Goal: Information Seeking & Learning: Understand process/instructions

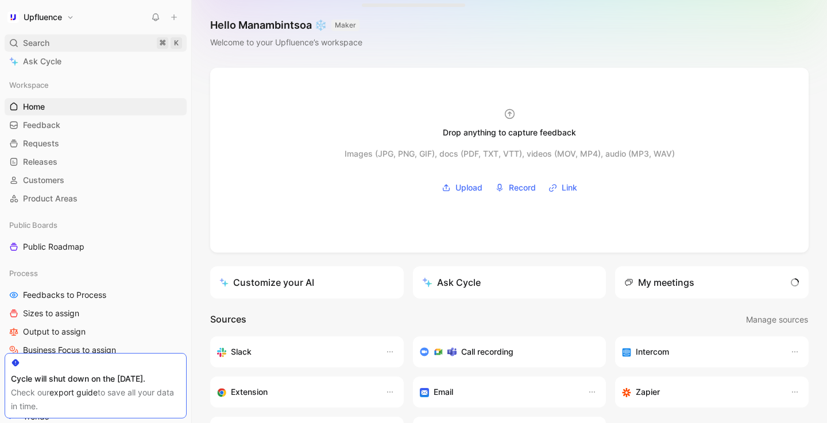
click at [86, 40] on div "Search ⌘ K" at bounding box center [96, 42] width 182 height 17
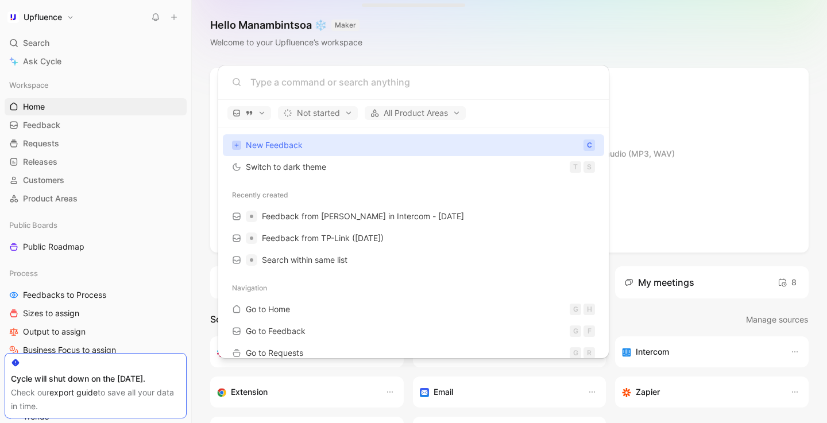
click at [85, 43] on body "Upfluence Search ⌘ K Ask Cycle Workspace Home G then H Feedback G then F Reques…" at bounding box center [413, 211] width 827 height 423
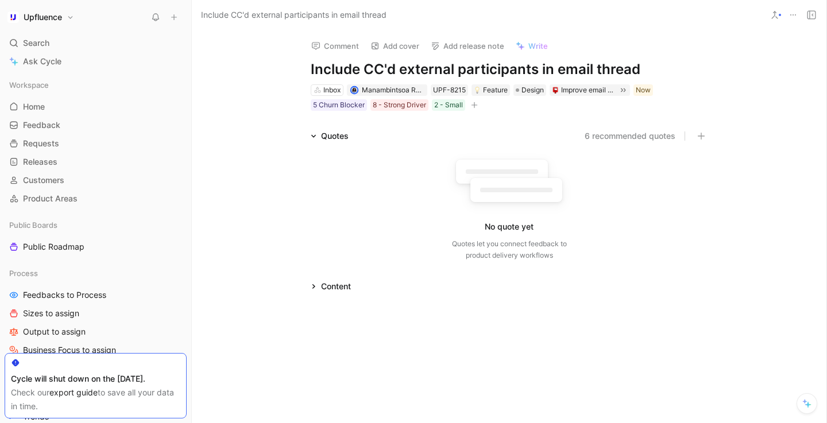
click at [609, 127] on div "Comment Add cover Add release note Write Include CC'd external participants in …" at bounding box center [509, 226] width 635 height 393
click at [607, 139] on button "6 recommended quotes" at bounding box center [630, 136] width 91 height 14
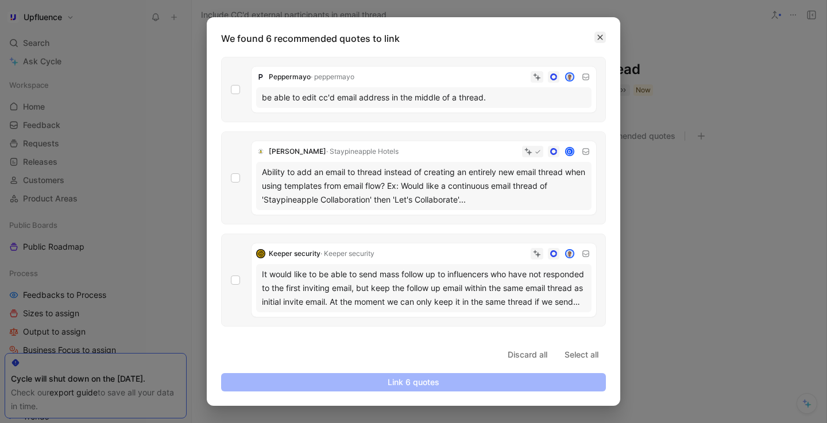
click at [602, 38] on icon "button" at bounding box center [600, 37] width 7 height 7
